Goal: Book appointment/travel/reservation

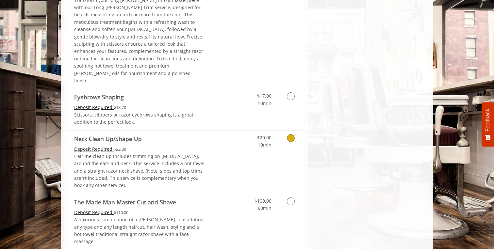
scroll to position [1094, 0]
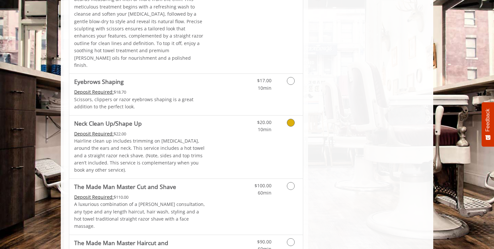
click at [233, 116] on link "Discounted Price" at bounding box center [225, 147] width 39 height 63
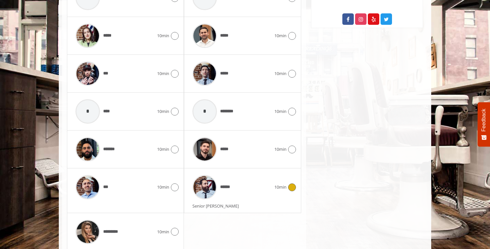
click at [262, 197] on div "******" at bounding box center [231, 187] width 85 height 31
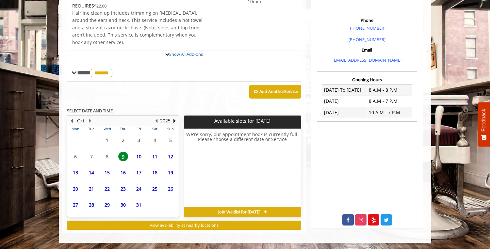
scroll to position [240, 0]
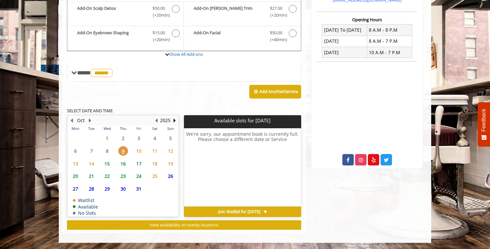
click at [138, 151] on span "10" at bounding box center [139, 150] width 10 height 9
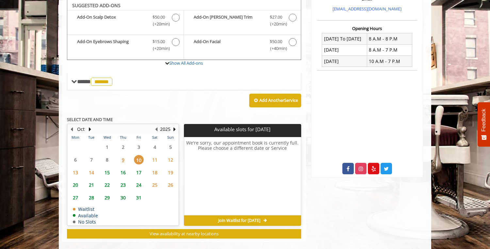
scroll to position [231, 0]
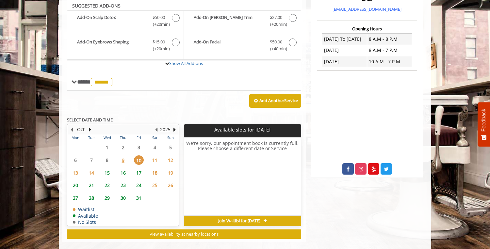
click at [122, 161] on span "9" at bounding box center [123, 160] width 10 height 9
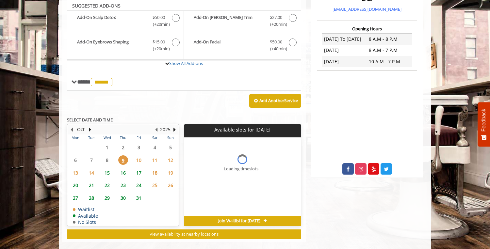
scroll to position [240, 0]
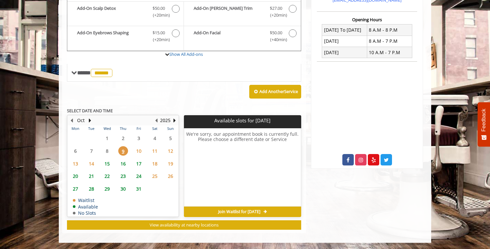
click at [137, 153] on span "10" at bounding box center [139, 150] width 10 height 9
click at [156, 153] on span "11" at bounding box center [155, 150] width 10 height 9
click at [104, 163] on span "15" at bounding box center [107, 163] width 10 height 9
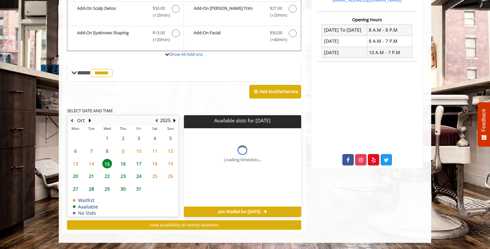
scroll to position [249, 0]
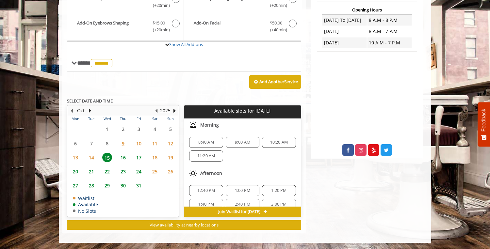
click at [94, 159] on span "14" at bounding box center [92, 157] width 10 height 9
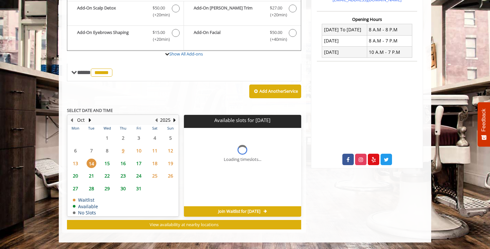
scroll to position [240, 0]
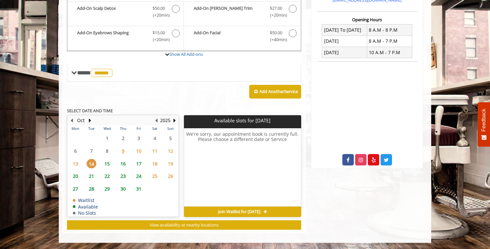
click at [124, 163] on span "16" at bounding box center [123, 163] width 10 height 9
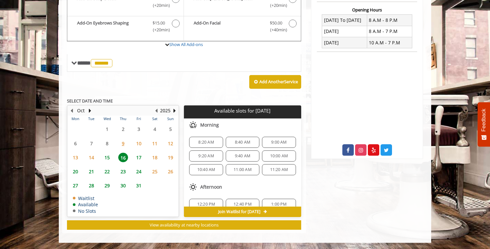
click at [140, 160] on span "17" at bounding box center [139, 157] width 10 height 9
click at [156, 160] on span "18" at bounding box center [155, 157] width 10 height 9
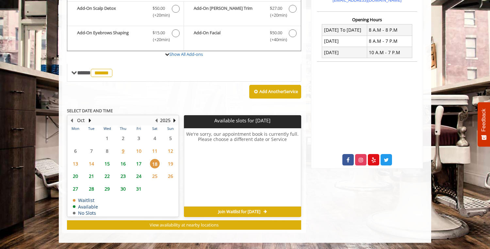
click at [139, 161] on span "17" at bounding box center [139, 163] width 10 height 9
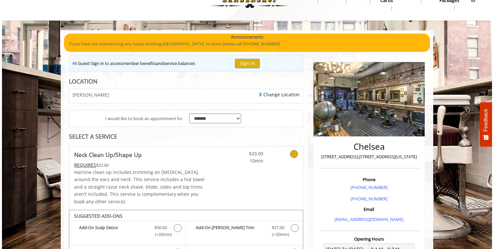
scroll to position [0, 0]
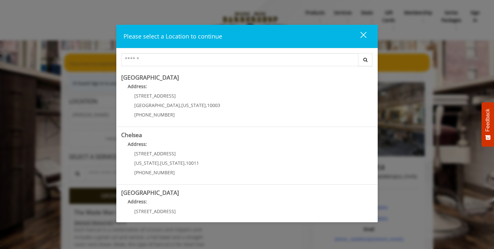
click at [362, 39] on div "close" at bounding box center [359, 36] width 13 height 10
